Goal: Task Accomplishment & Management: Use online tool/utility

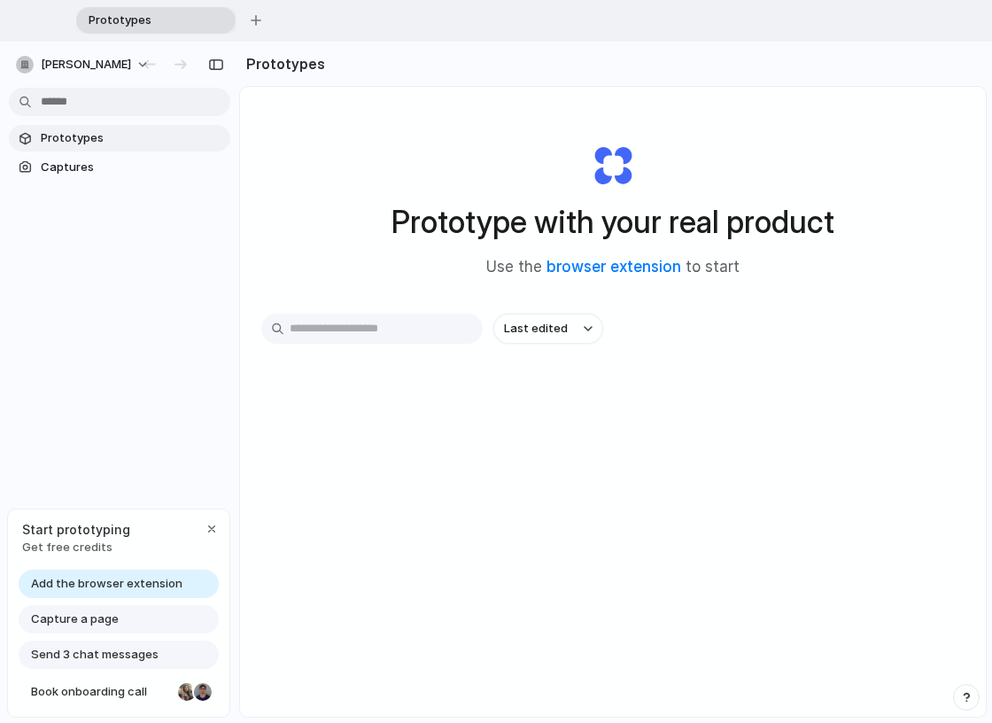
click at [135, 139] on span "Prototypes" at bounding box center [132, 138] width 182 height 18
click at [142, 618] on div "Capture a page" at bounding box center [119, 619] width 200 height 28
click at [93, 633] on div "Add the browser extension Capture a page Send 3 chat messages Book onboarding c…" at bounding box center [118, 642] width 221 height 147
click at [559, 322] on span "Last edited" at bounding box center [536, 329] width 64 height 18
click at [389, 330] on input "text" at bounding box center [371, 328] width 221 height 30
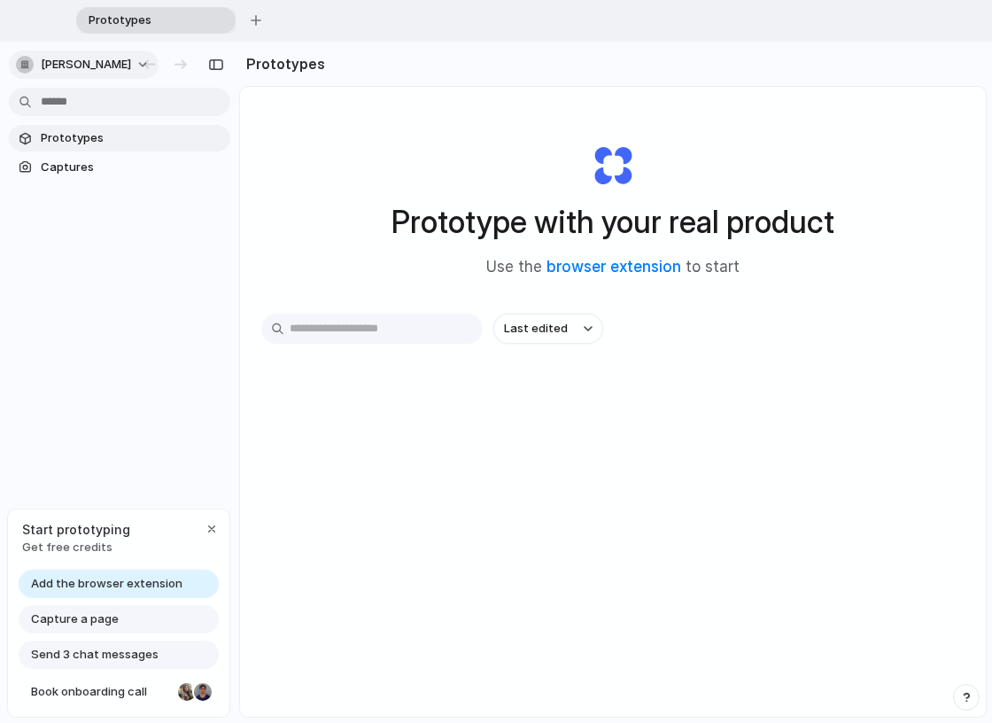
click at [152, 67] on button "[PERSON_NAME]" at bounding box center [84, 64] width 150 height 28
click at [84, 540] on span "Get free credits" at bounding box center [76, 547] width 108 height 18
click at [182, 590] on link "Add the browser extension" at bounding box center [119, 583] width 200 height 28
